Goal: Information Seeking & Learning: Learn about a topic

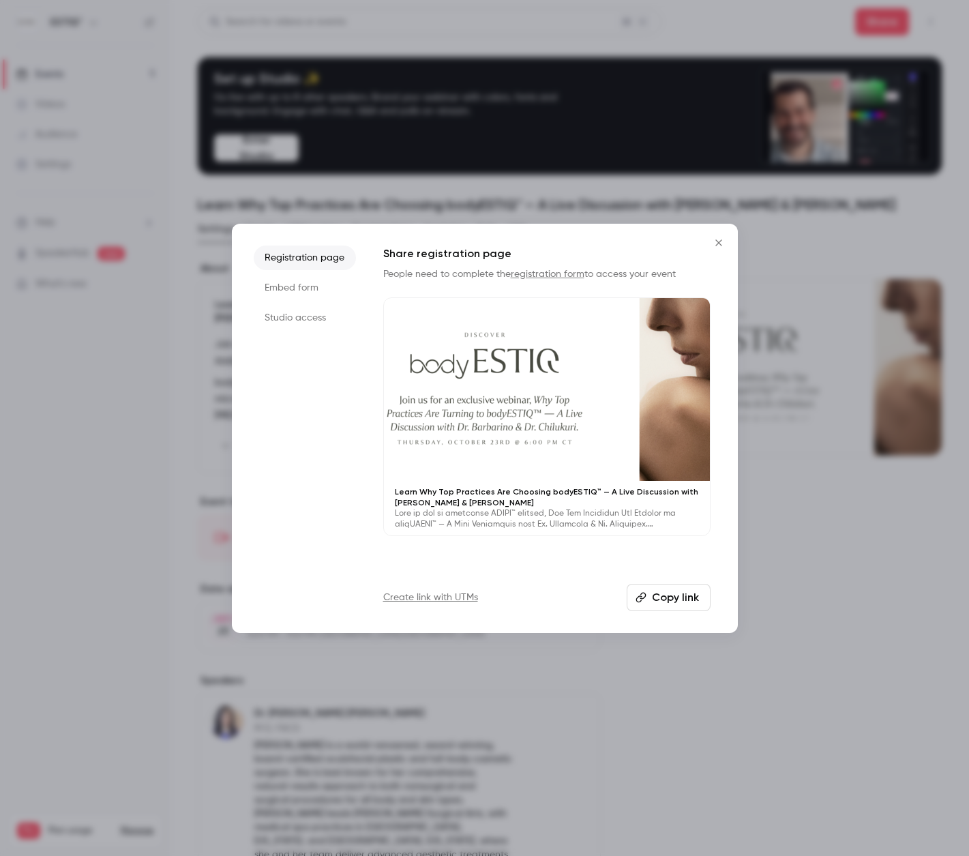
click at [718, 243] on icon "Close" at bounding box center [718, 242] width 16 height 11
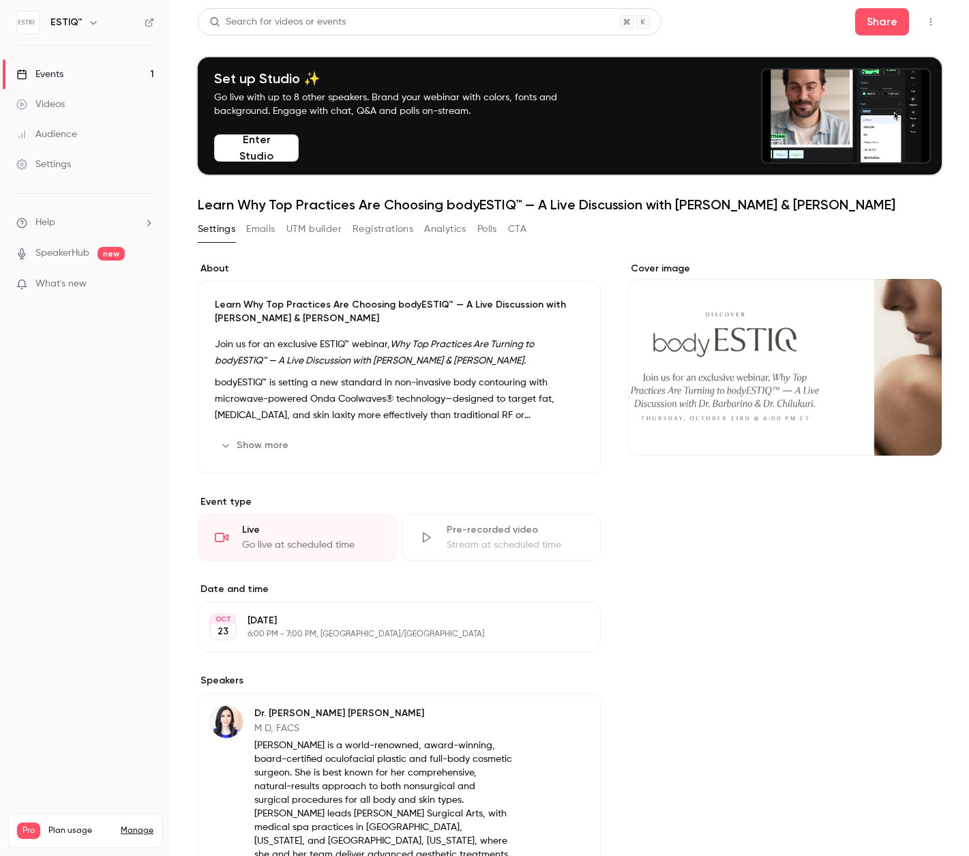
click at [69, 74] on link "Events 1" at bounding box center [85, 74] width 170 height 30
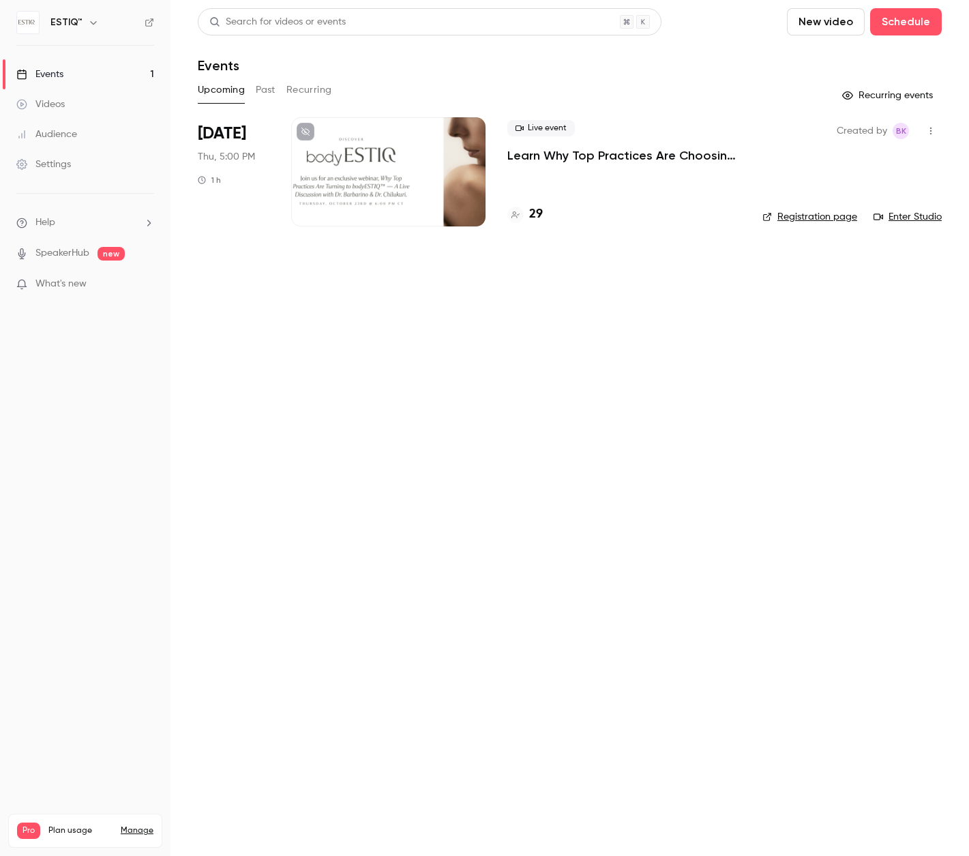
click at [534, 210] on h4 "29" at bounding box center [536, 214] width 14 height 18
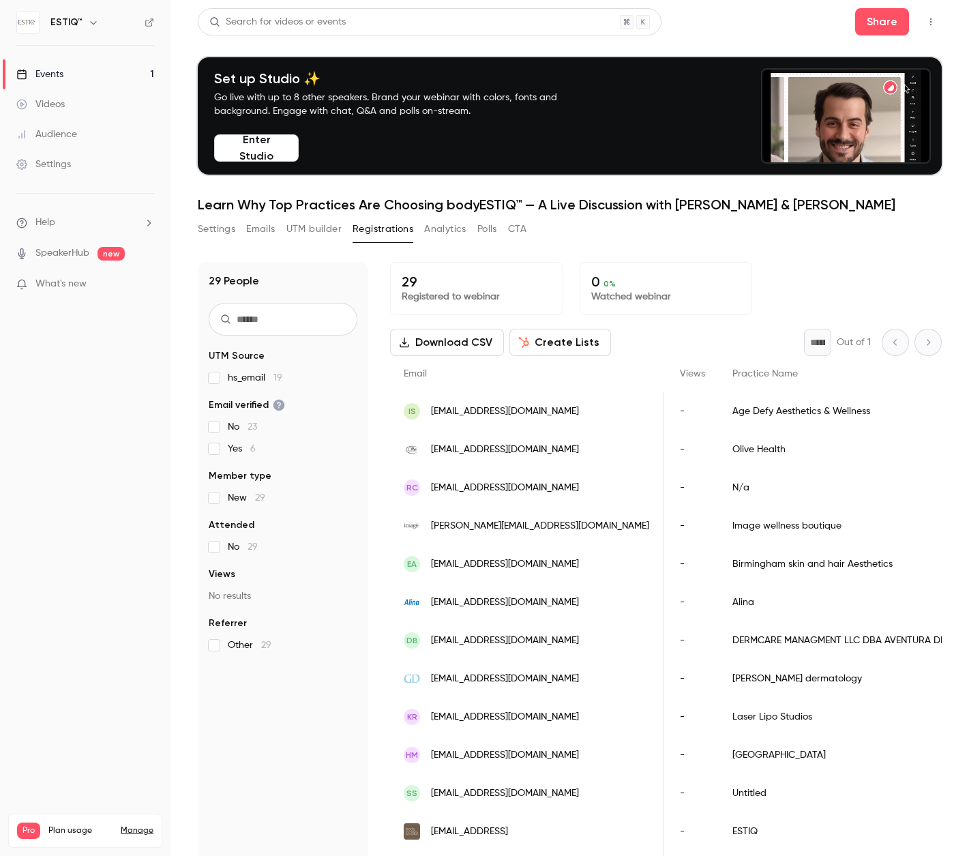
scroll to position [0, 408]
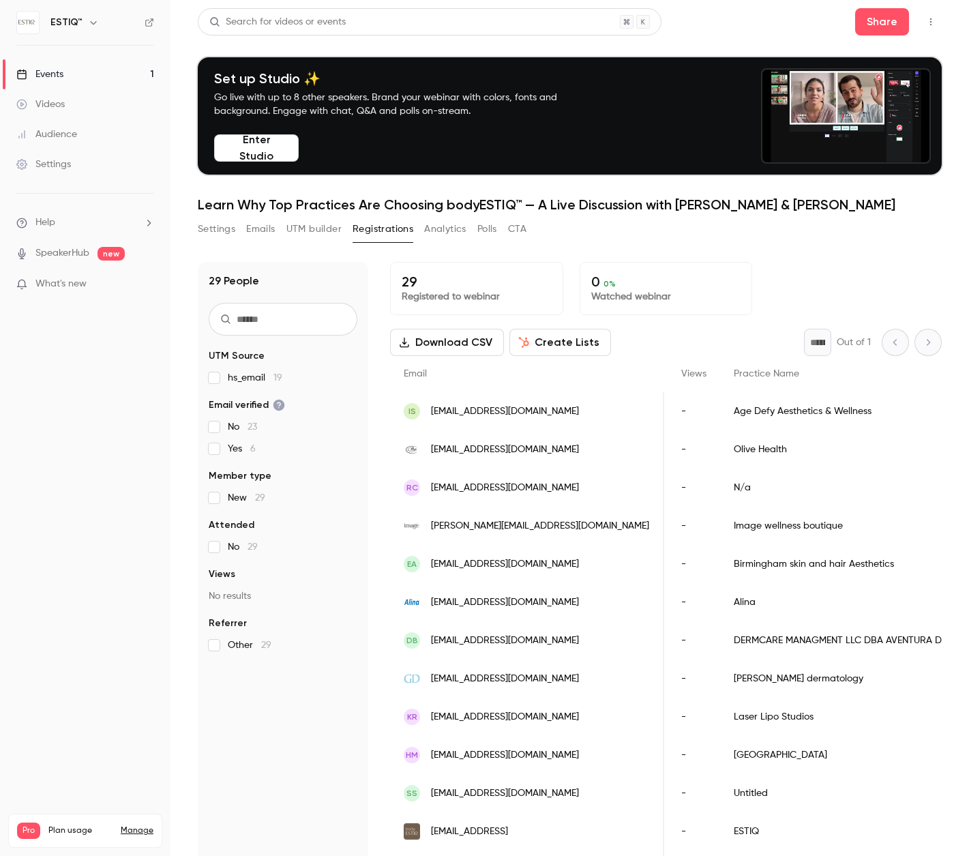
click at [453, 410] on span "[EMAIL_ADDRESS][DOMAIN_NAME]" at bounding box center [505, 411] width 148 height 14
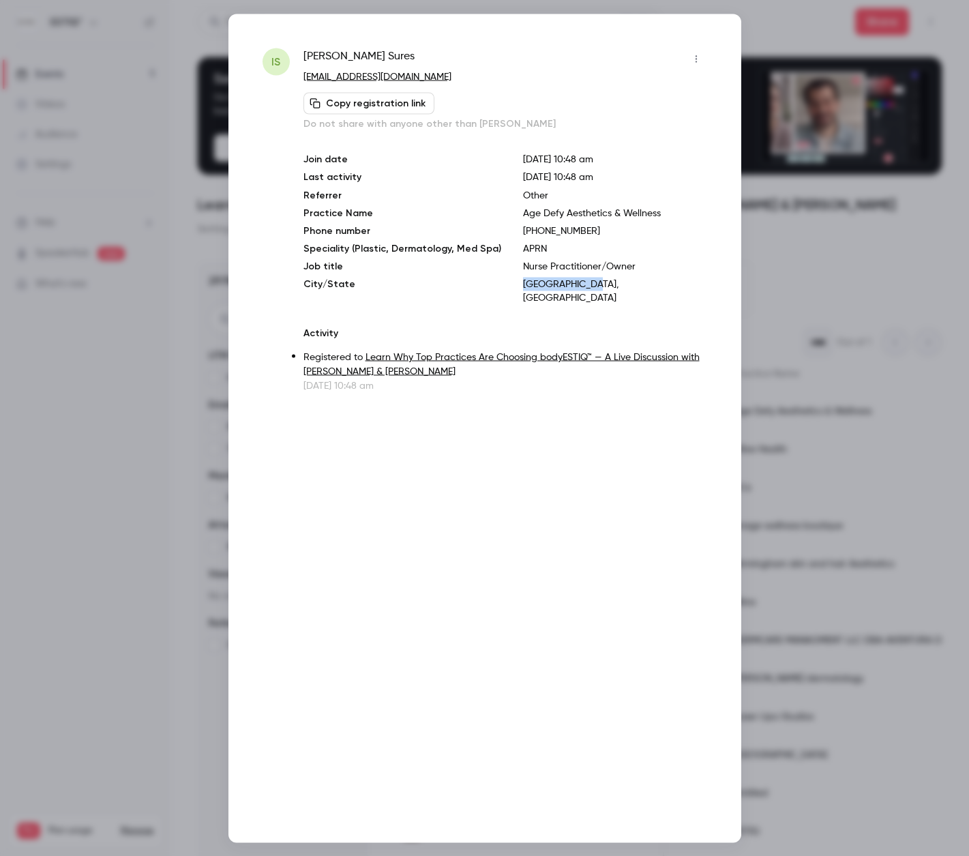
drag, startPoint x: 575, startPoint y: 283, endPoint x: 510, endPoint y: 289, distance: 65.0
click at [510, 289] on div "Join date [DATE] 10:48 am Last activity [DATE] 10:48 am Referrer Other Practice…" at bounding box center [505, 228] width 404 height 152
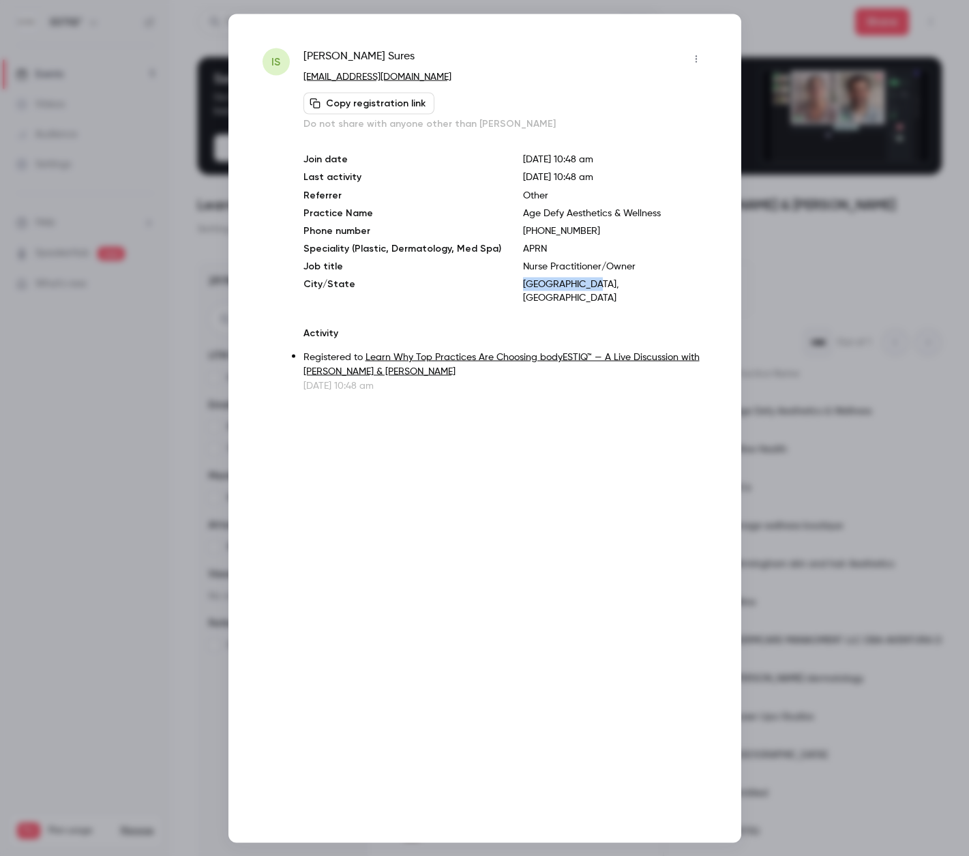
copy p "[GEOGRAPHIC_DATA], [GEOGRAPHIC_DATA]"
drag, startPoint x: 652, startPoint y: 213, endPoint x: 510, endPoint y: 215, distance: 142.5
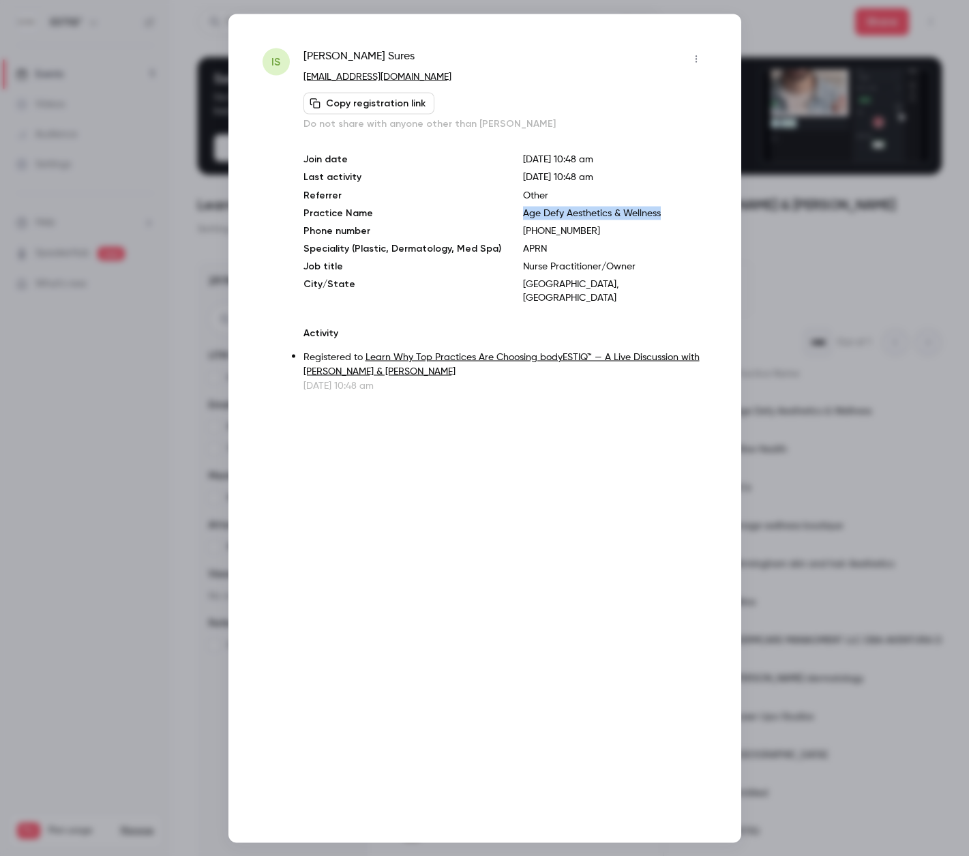
click at [510, 215] on div "Join date [DATE] 10:48 am Last activity [DATE] 10:48 am Referrer Other Practice…" at bounding box center [505, 228] width 404 height 152
copy p "Age Defy Aesthetics & Wellness"
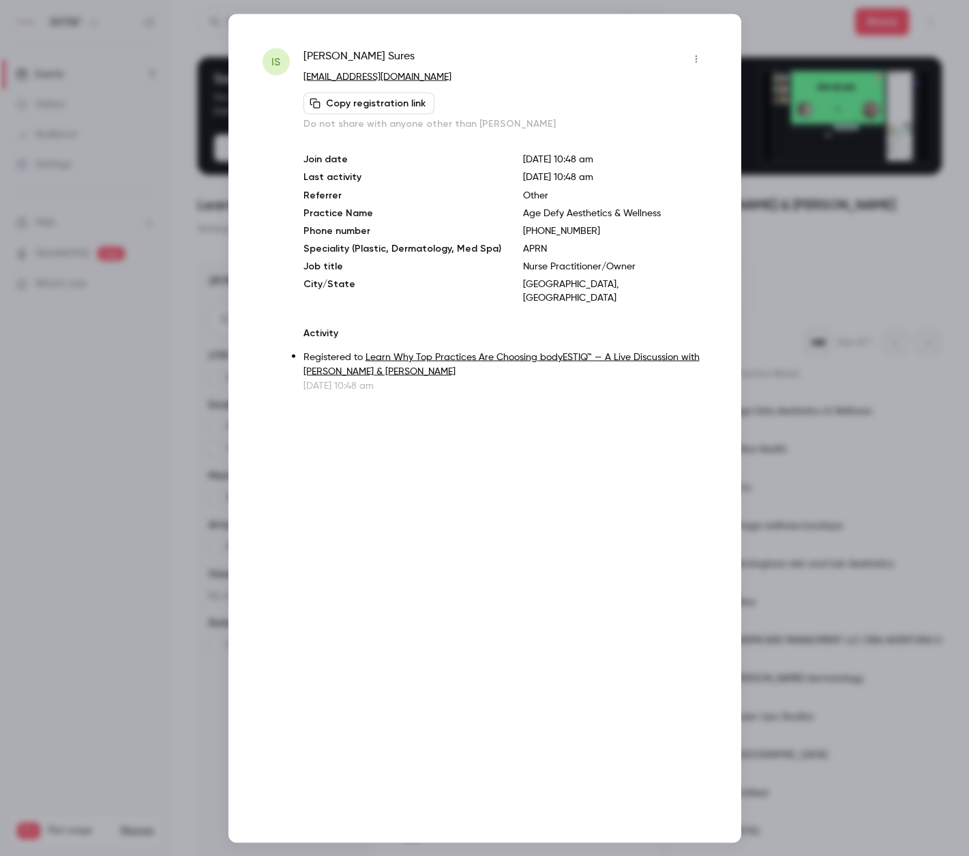
click at [909, 292] on div at bounding box center [484, 428] width 969 height 856
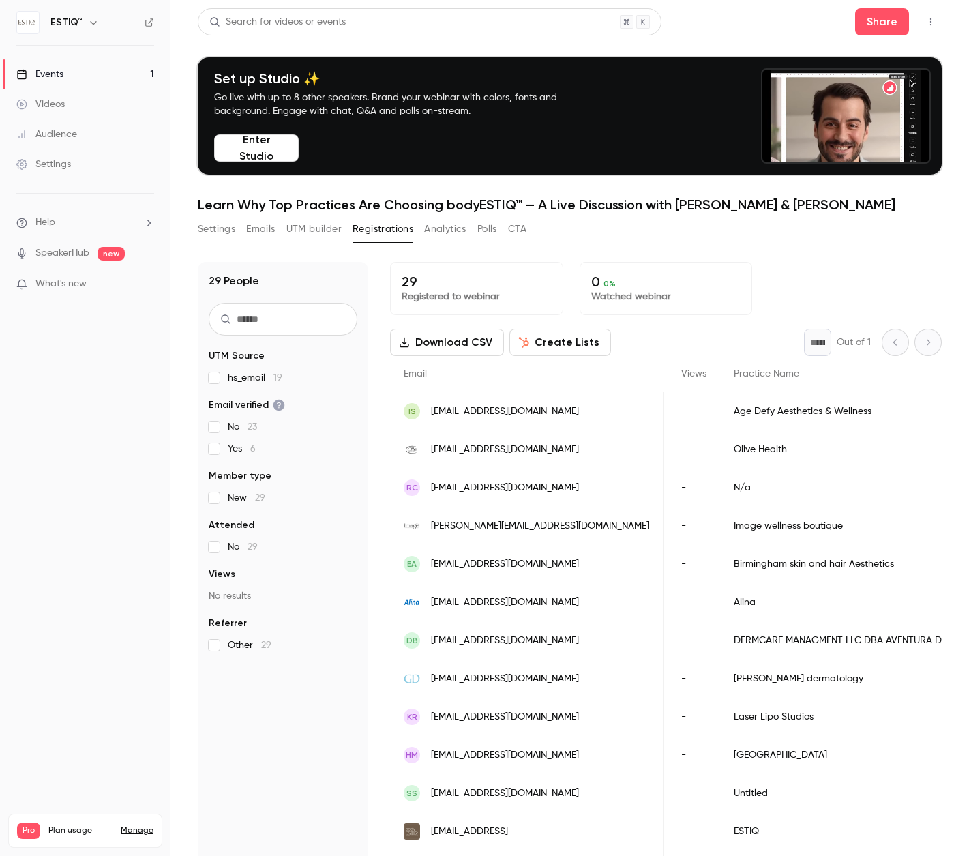
click at [450, 451] on span "[EMAIL_ADDRESS][DOMAIN_NAME]" at bounding box center [505, 449] width 148 height 14
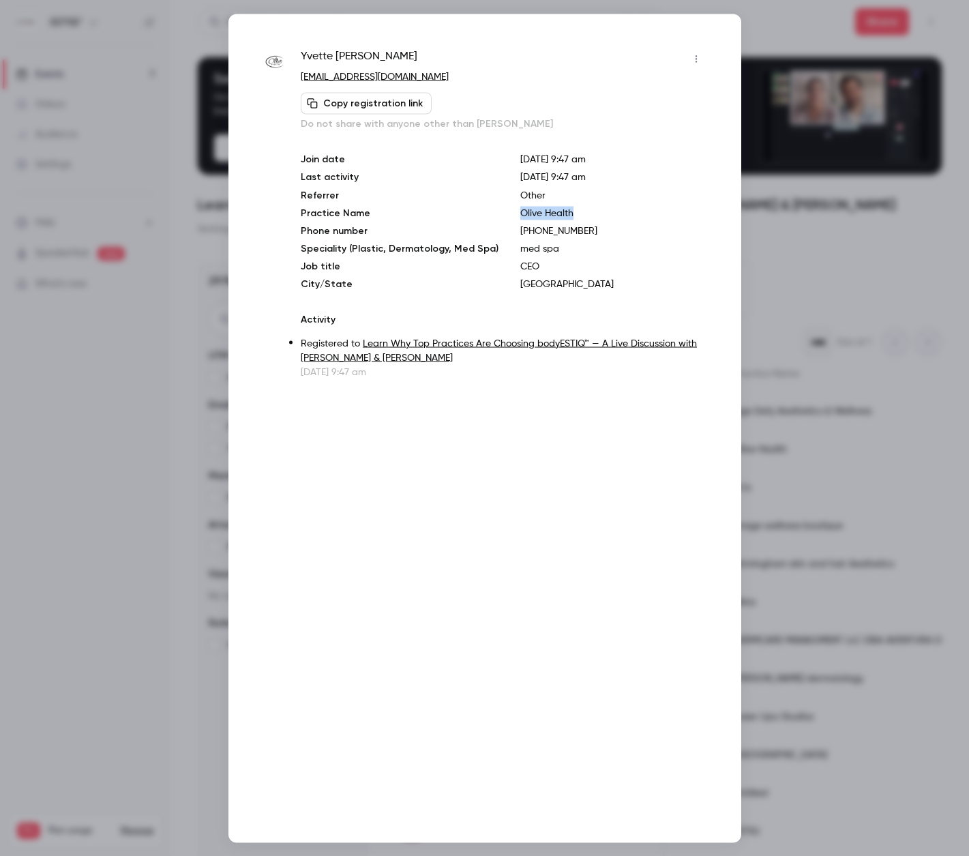
drag, startPoint x: 566, startPoint y: 207, endPoint x: 510, endPoint y: 211, distance: 56.0
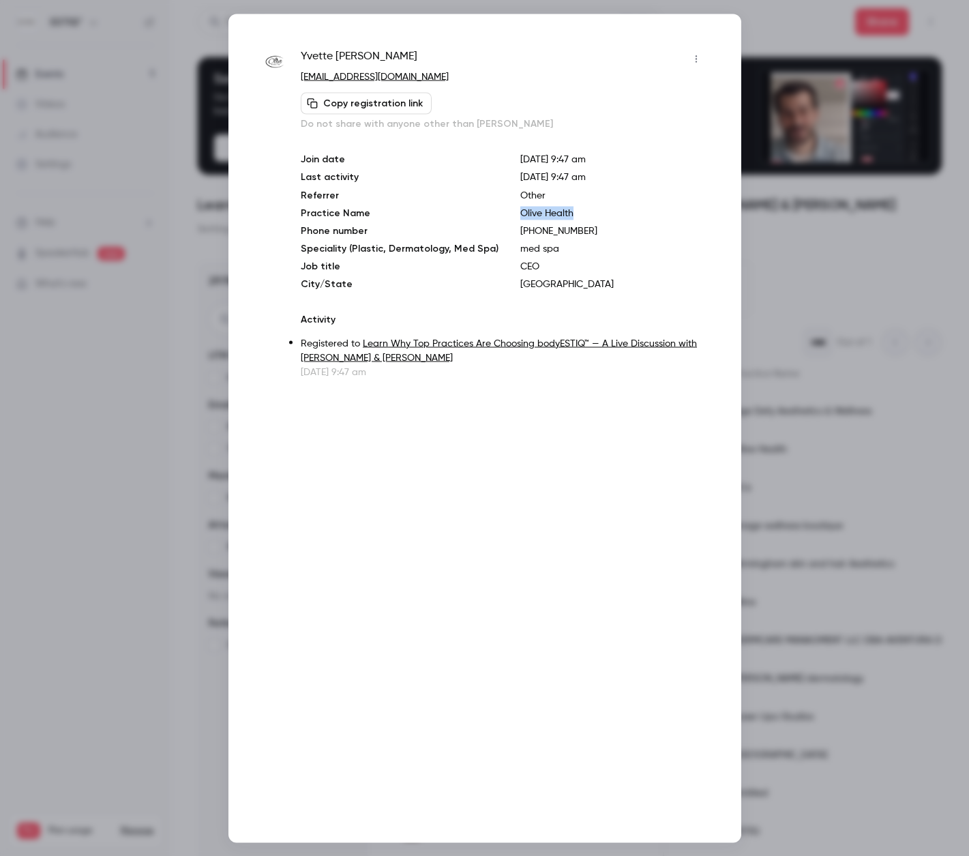
click at [520, 211] on p "Olive Health" at bounding box center [613, 213] width 186 height 14
copy p "Olive Health"
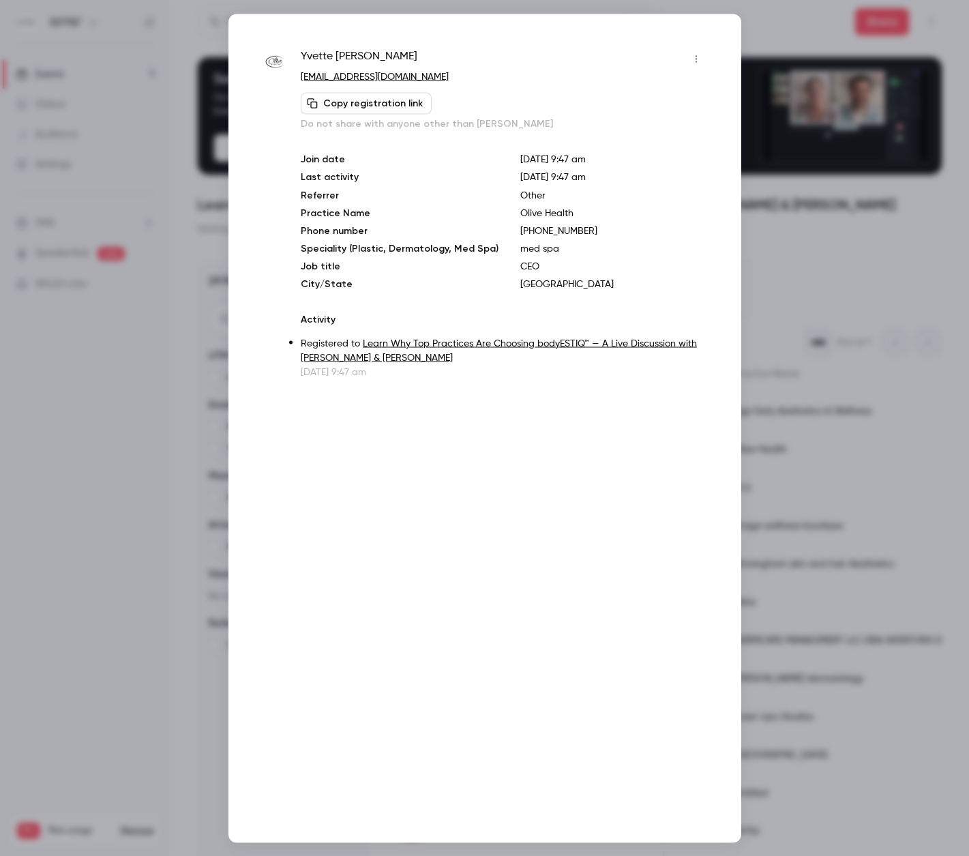
click at [773, 248] on div at bounding box center [484, 428] width 969 height 856
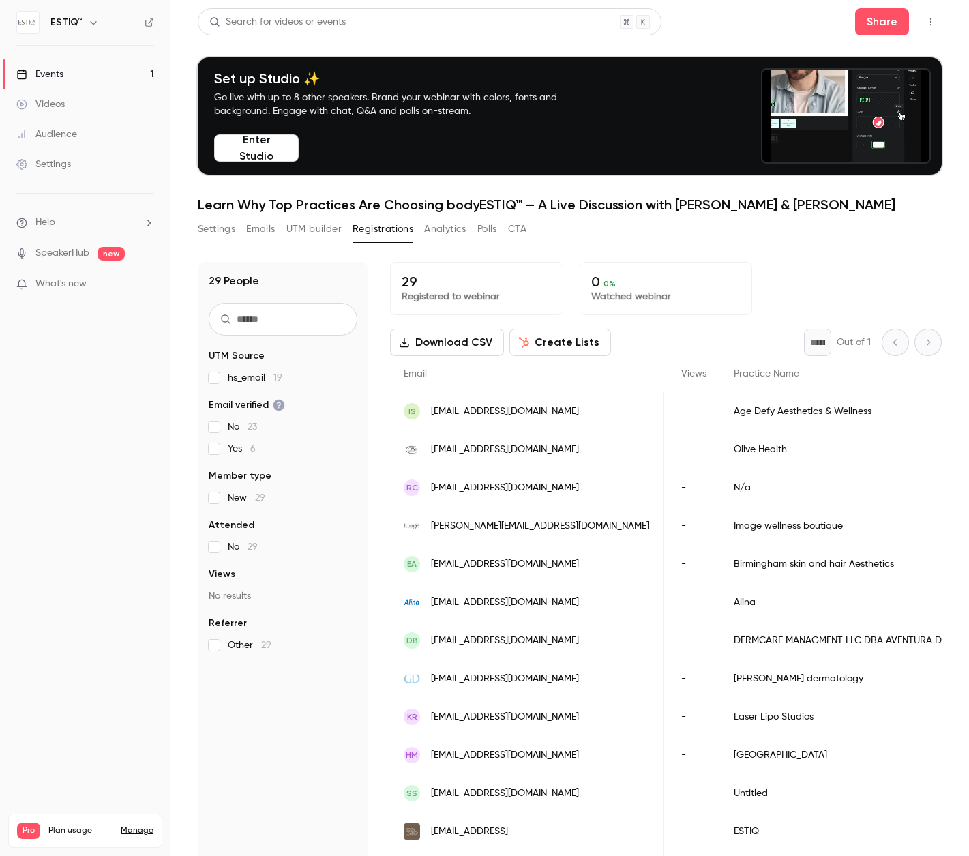
click at [81, 67] on link "Events 1" at bounding box center [85, 74] width 170 height 30
